Goal: Task Accomplishment & Management: Use online tool/utility

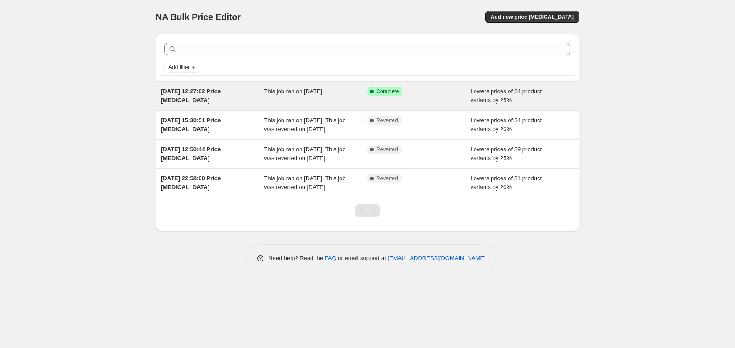
click at [324, 91] on span "This job ran on [DATE]." at bounding box center [294, 91] width 60 height 7
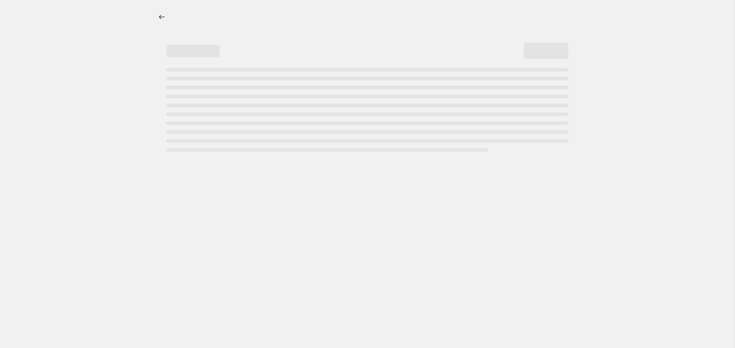
select select "percentage"
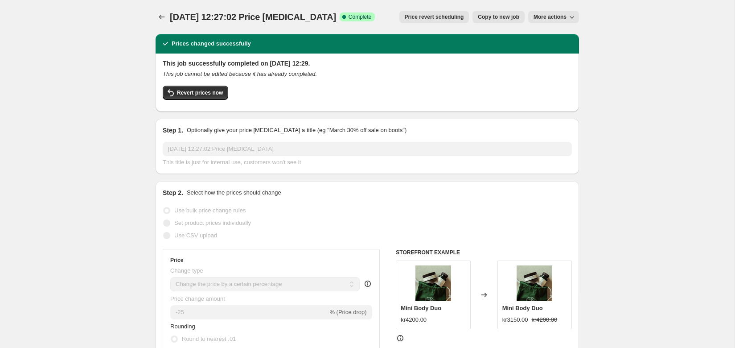
click at [567, 22] on button "More actions" at bounding box center [553, 17] width 51 height 12
drag, startPoint x: 640, startPoint y: 28, endPoint x: 618, endPoint y: 27, distance: 22.3
click at [190, 94] on span "Revert prices now" at bounding box center [200, 92] width 46 height 7
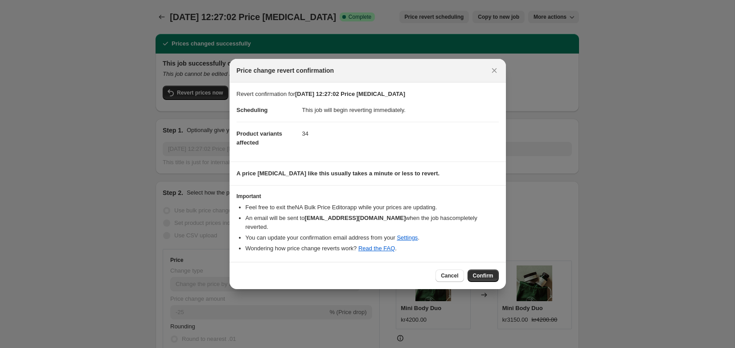
click at [476, 269] on button "Confirm" at bounding box center [482, 275] width 31 height 12
